Goal: Check status: Check status

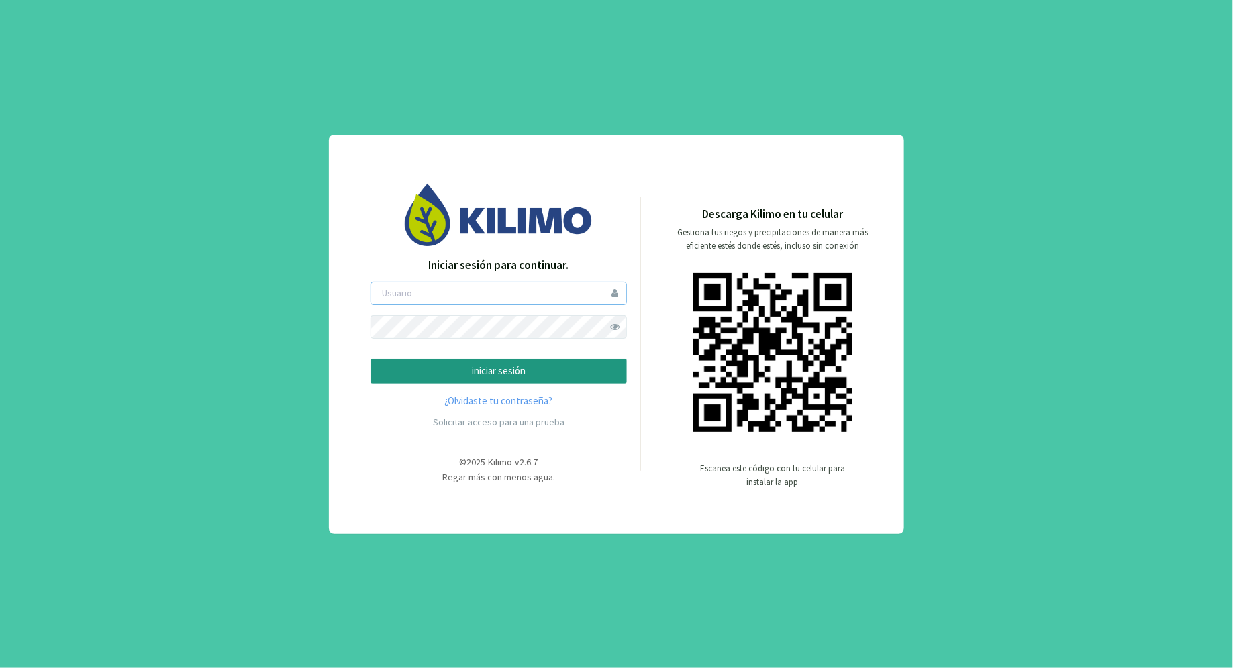
type input "emanassero"
click at [572, 370] on p "iniciar sesión" at bounding box center [499, 371] width 234 height 15
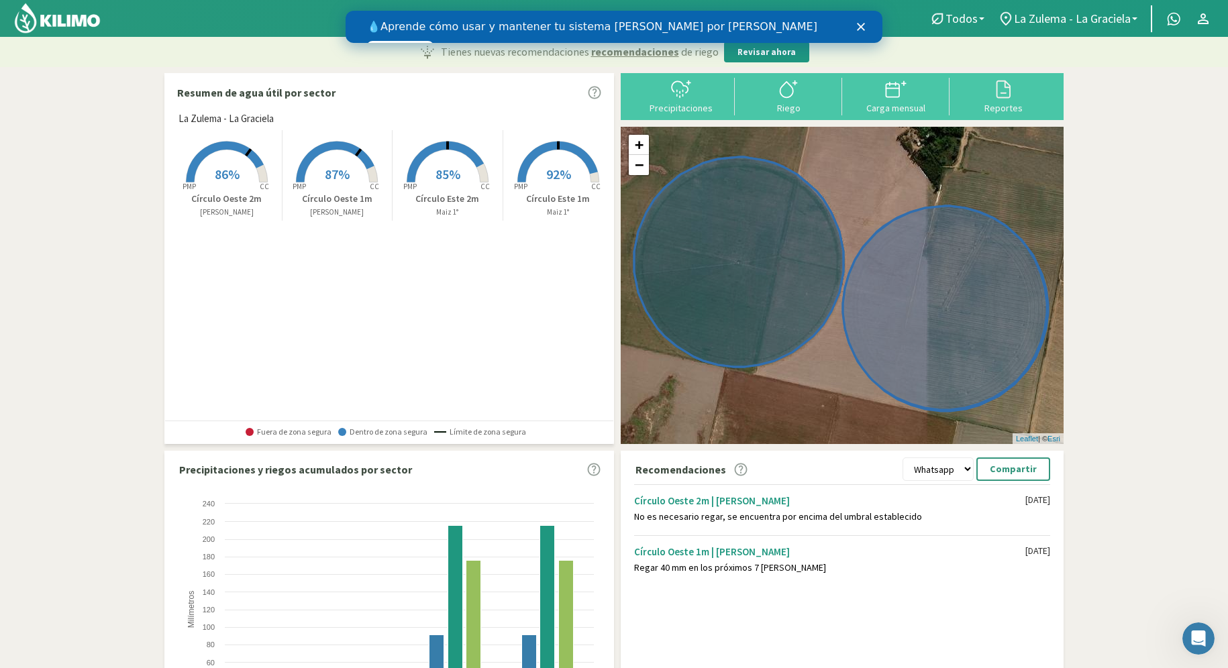
click at [337, 168] on span "87%" at bounding box center [337, 174] width 25 height 17
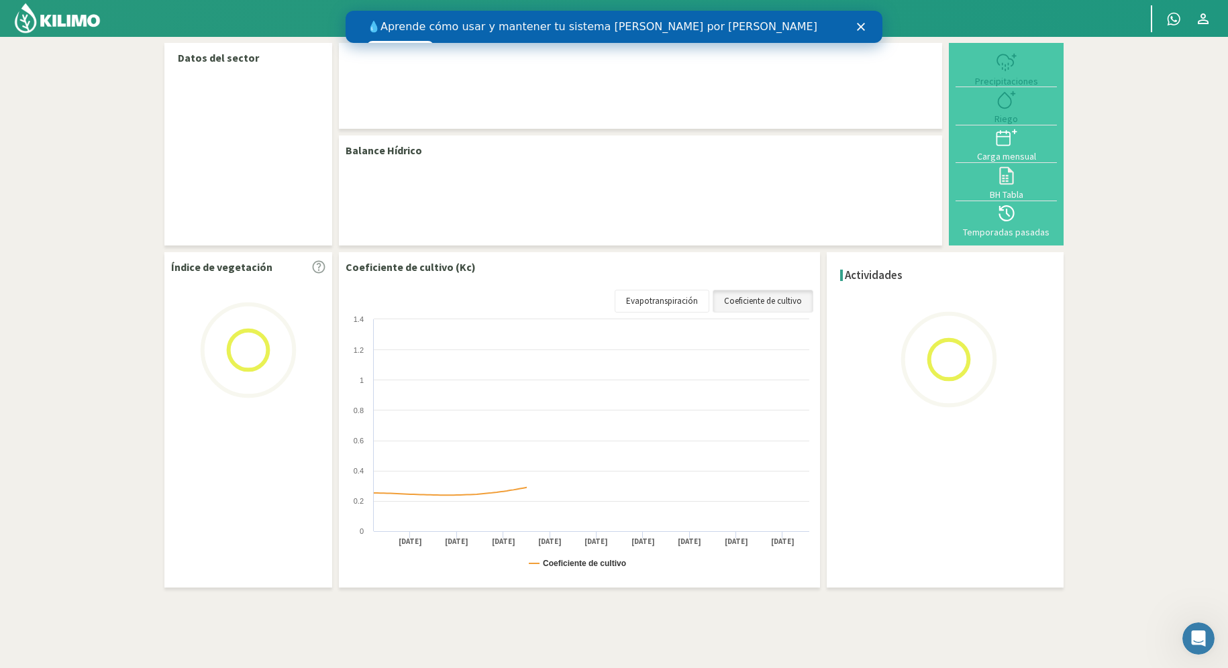
select select "1: Object"
select select "2: Object"
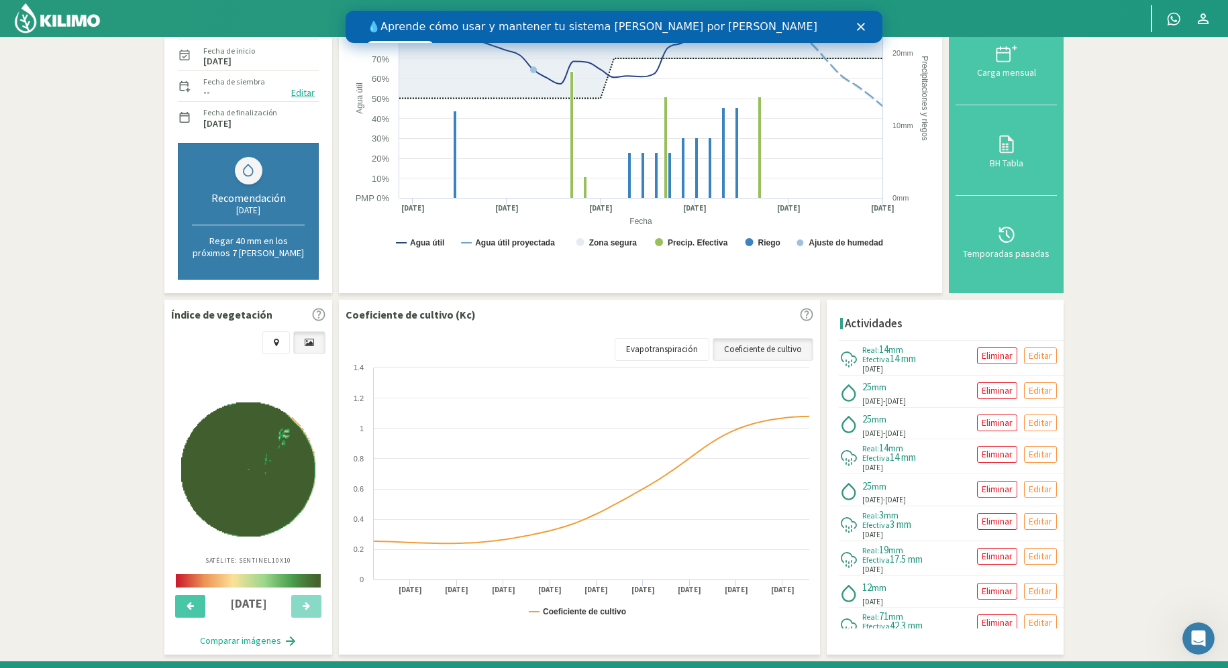
scroll to position [246, 0]
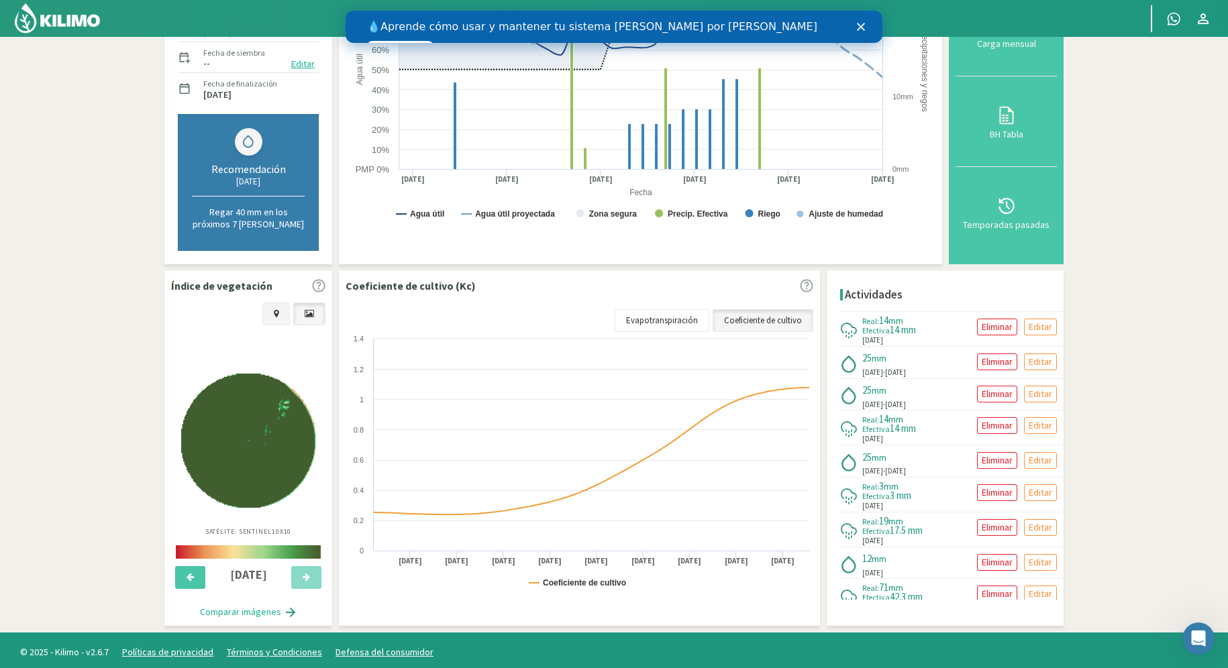
click at [273, 306] on link at bounding box center [276, 314] width 28 height 23
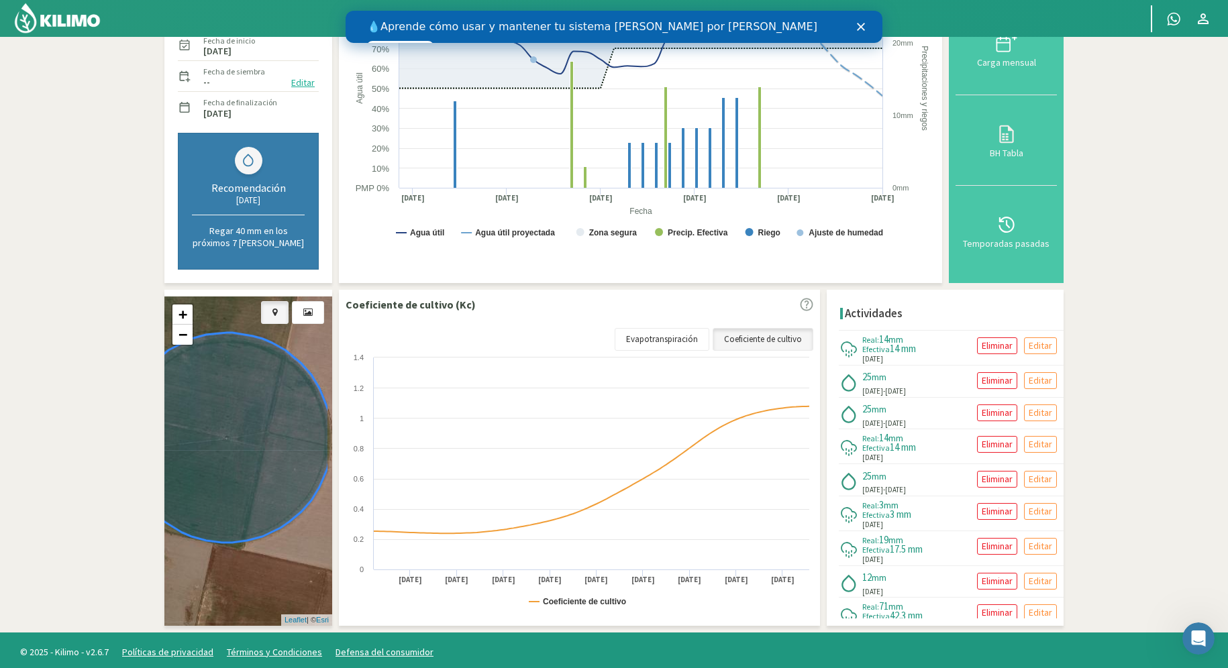
drag, startPoint x: 295, startPoint y: 423, endPoint x: 270, endPoint y: 401, distance: 33.3
click at [269, 401] on icon at bounding box center [226, 438] width 205 height 210
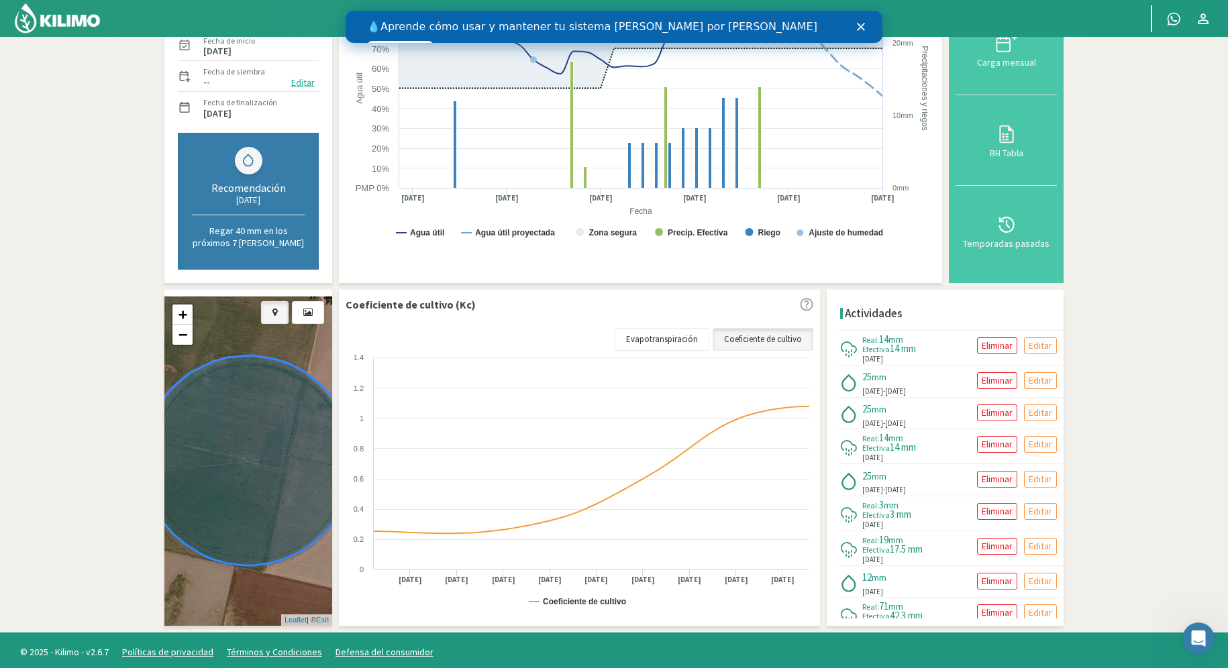
click at [280, 417] on icon at bounding box center [248, 461] width 205 height 210
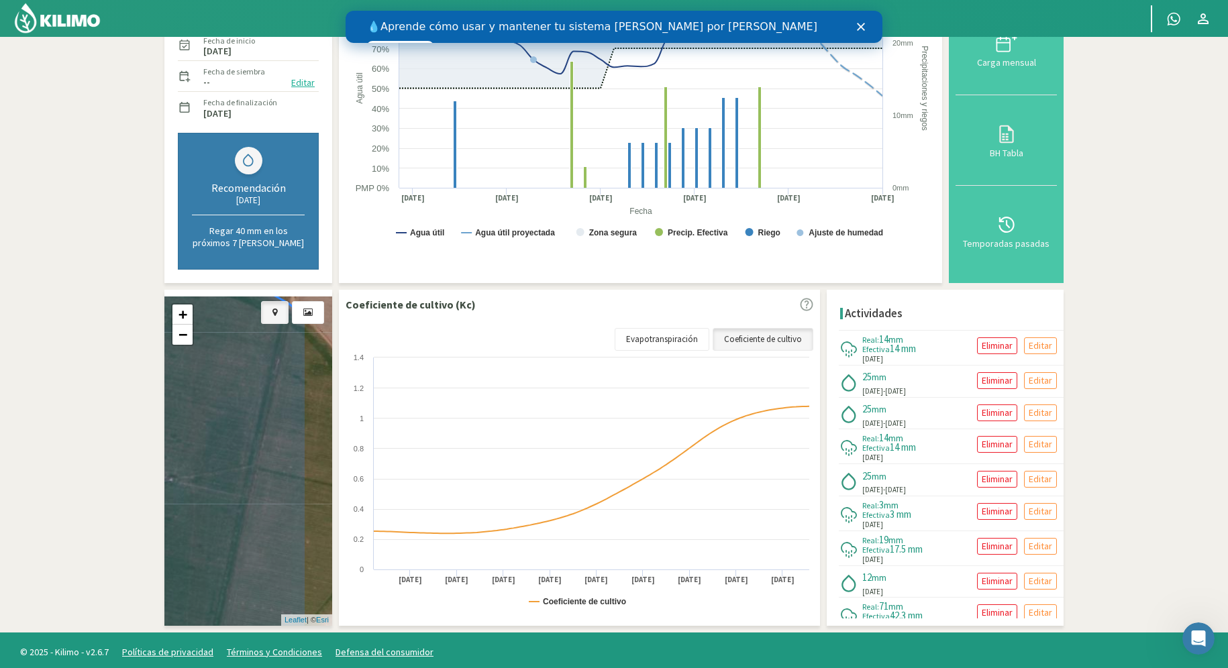
drag, startPoint x: 280, startPoint y: 417, endPoint x: 240, endPoint y: 384, distance: 52.1
click at [240, 384] on icon at bounding box center [203, 452] width 205 height 369
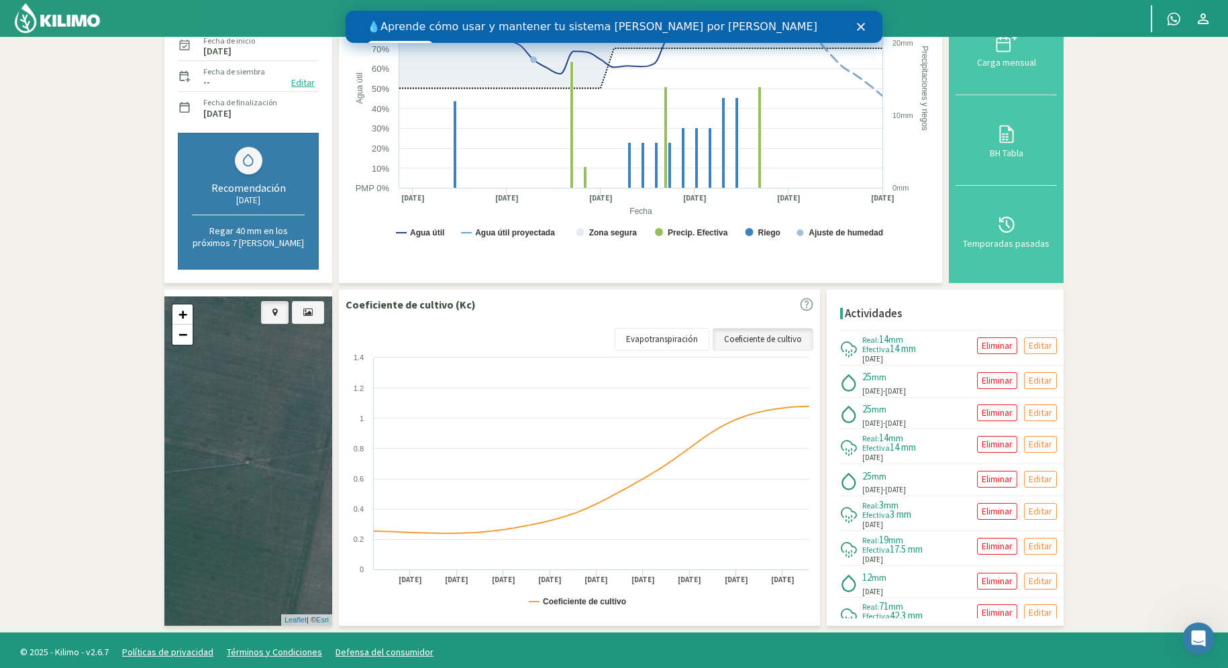
click at [307, 308] on icon at bounding box center [307, 312] width 9 height 9
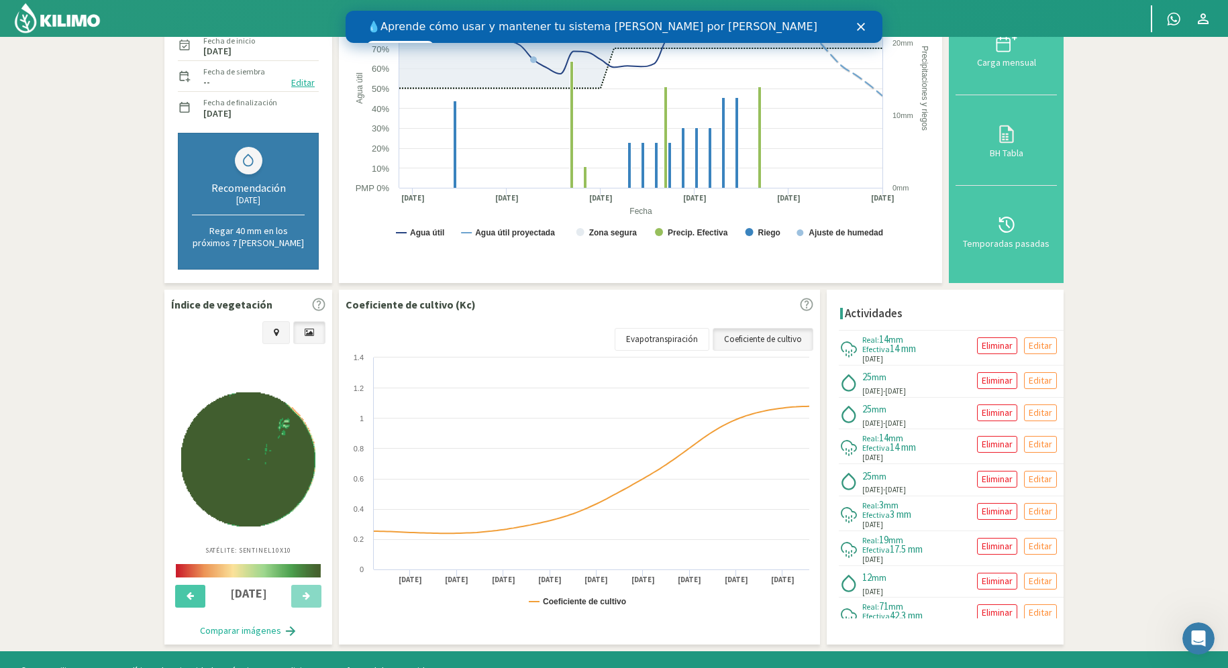
click at [278, 331] on icon at bounding box center [276, 332] width 5 height 9
